Goal: Information Seeking & Learning: Learn about a topic

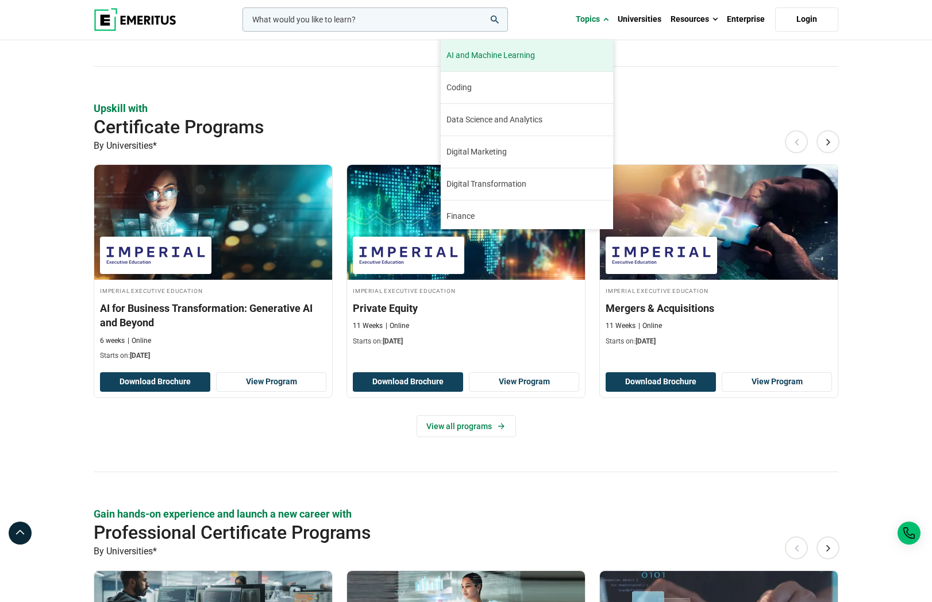
click at [526, 55] on span "AI and Machine Learning" at bounding box center [490, 55] width 88 height 12
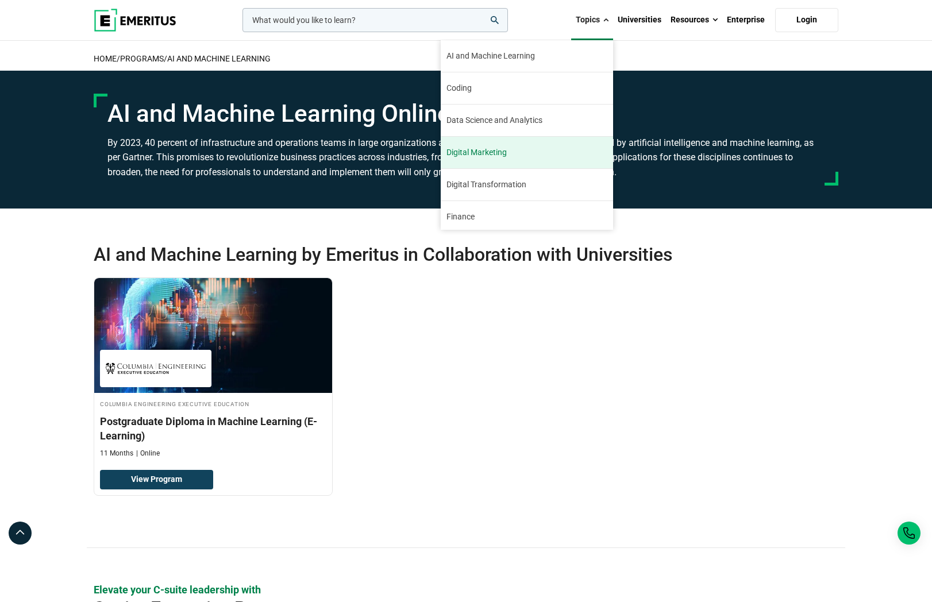
scroll to position [132, 0]
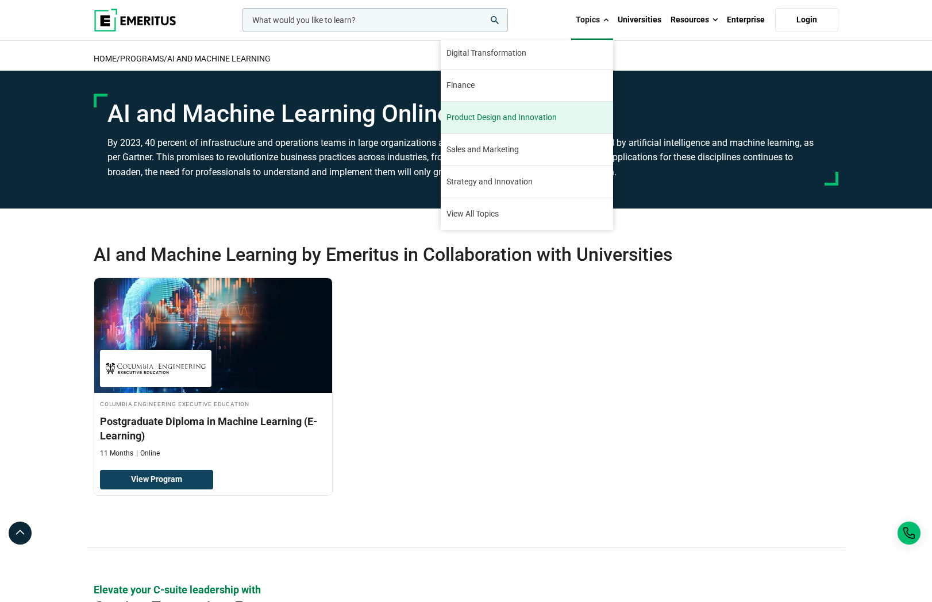
click at [535, 113] on span "Product Design and Innovation" at bounding box center [501, 117] width 110 height 12
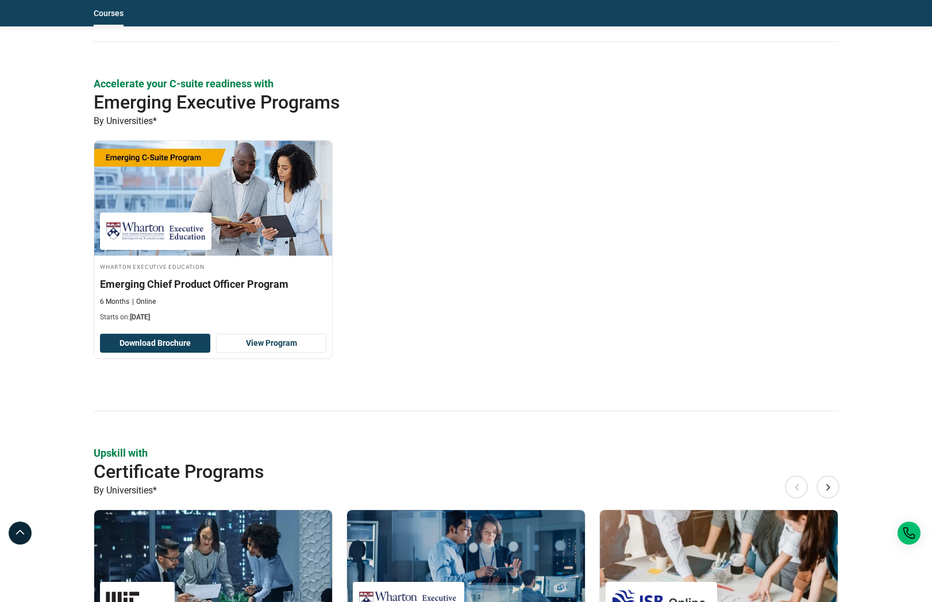
scroll to position [843, 0]
